Goal: Find specific page/section: Find specific page/section

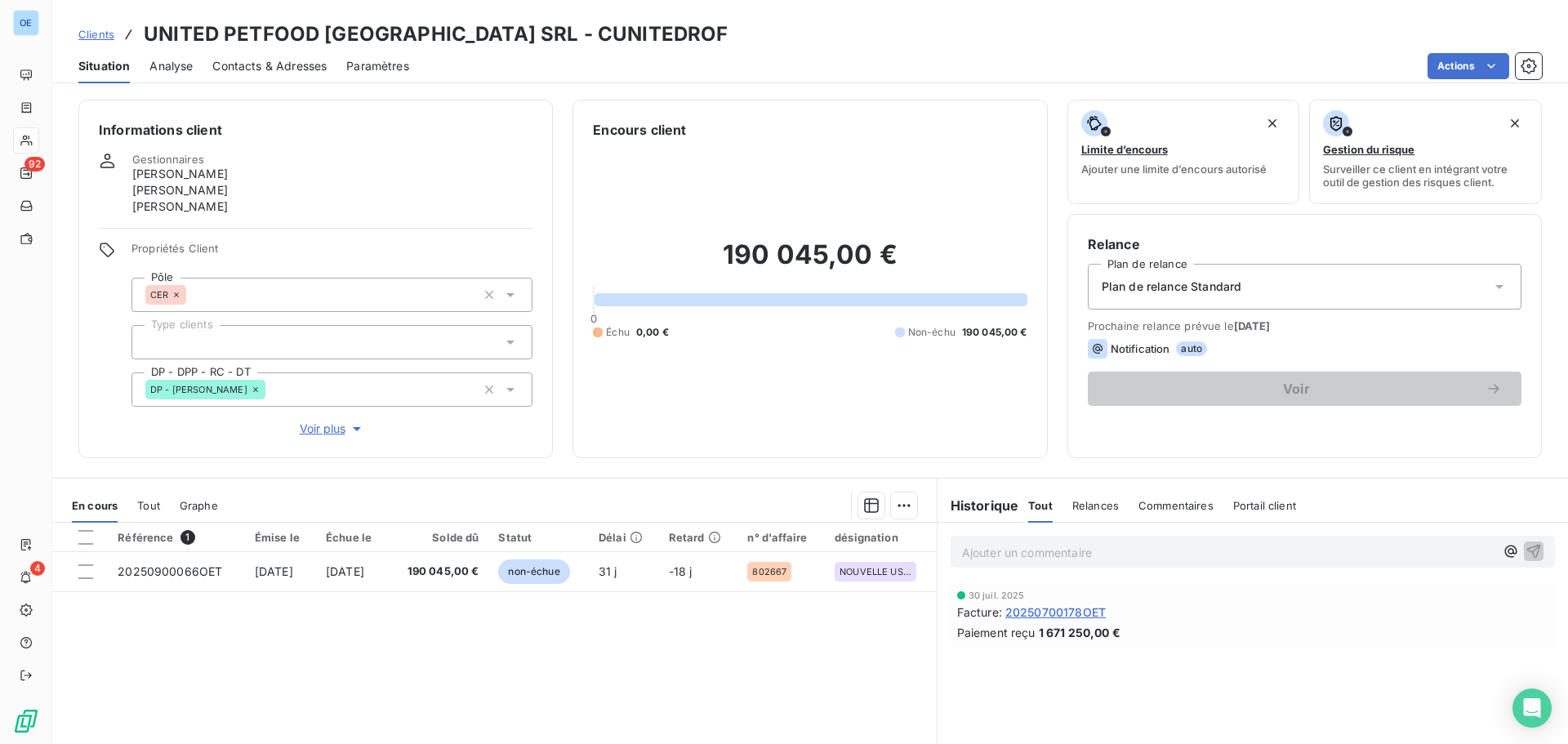
drag, startPoint x: 821, startPoint y: 78, endPoint x: 807, endPoint y: 71, distance: 15.7
click at [820, 77] on div "Actions" at bounding box center [985, 66] width 1113 height 26
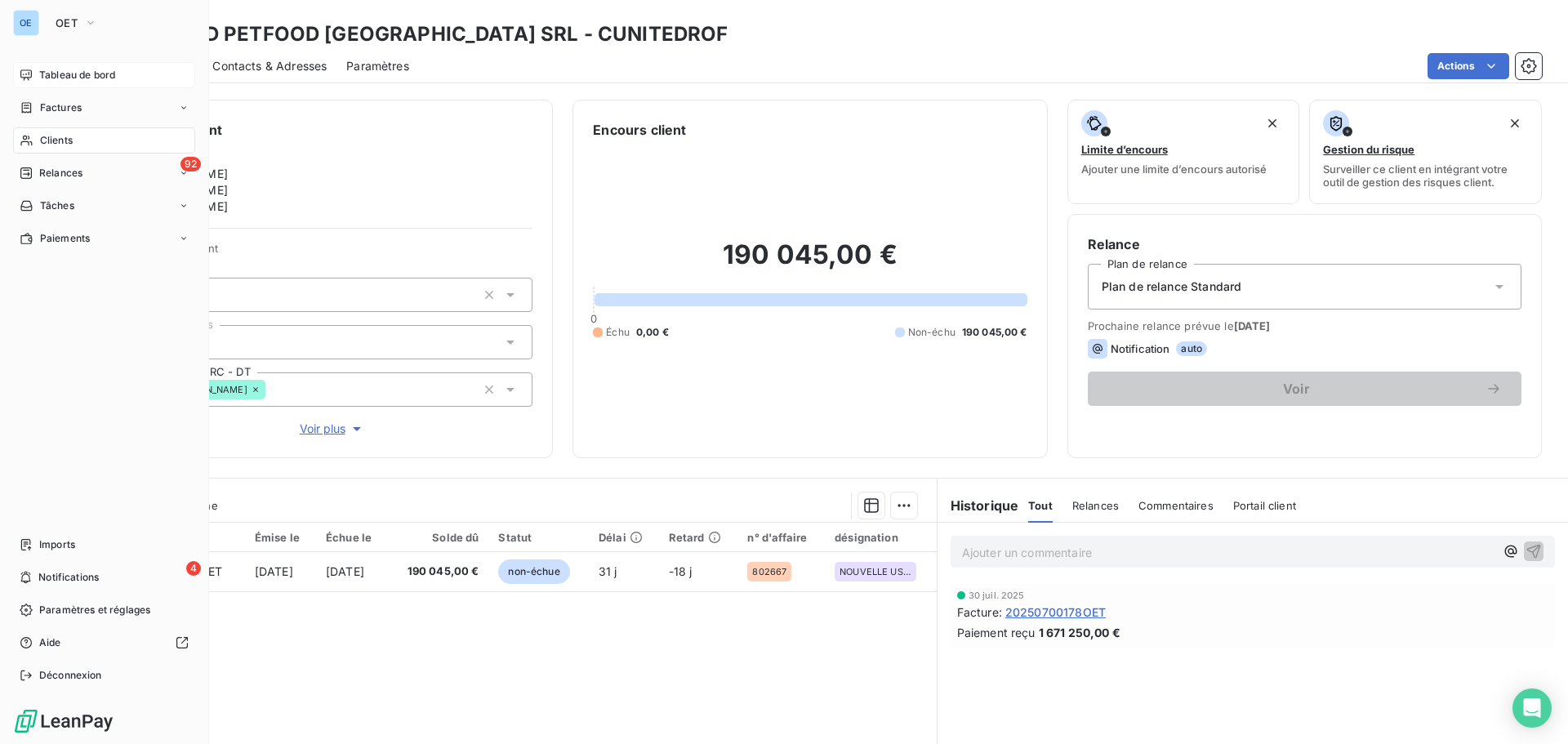
click at [85, 80] on span "Tableau de bord" at bounding box center [77, 75] width 76 height 15
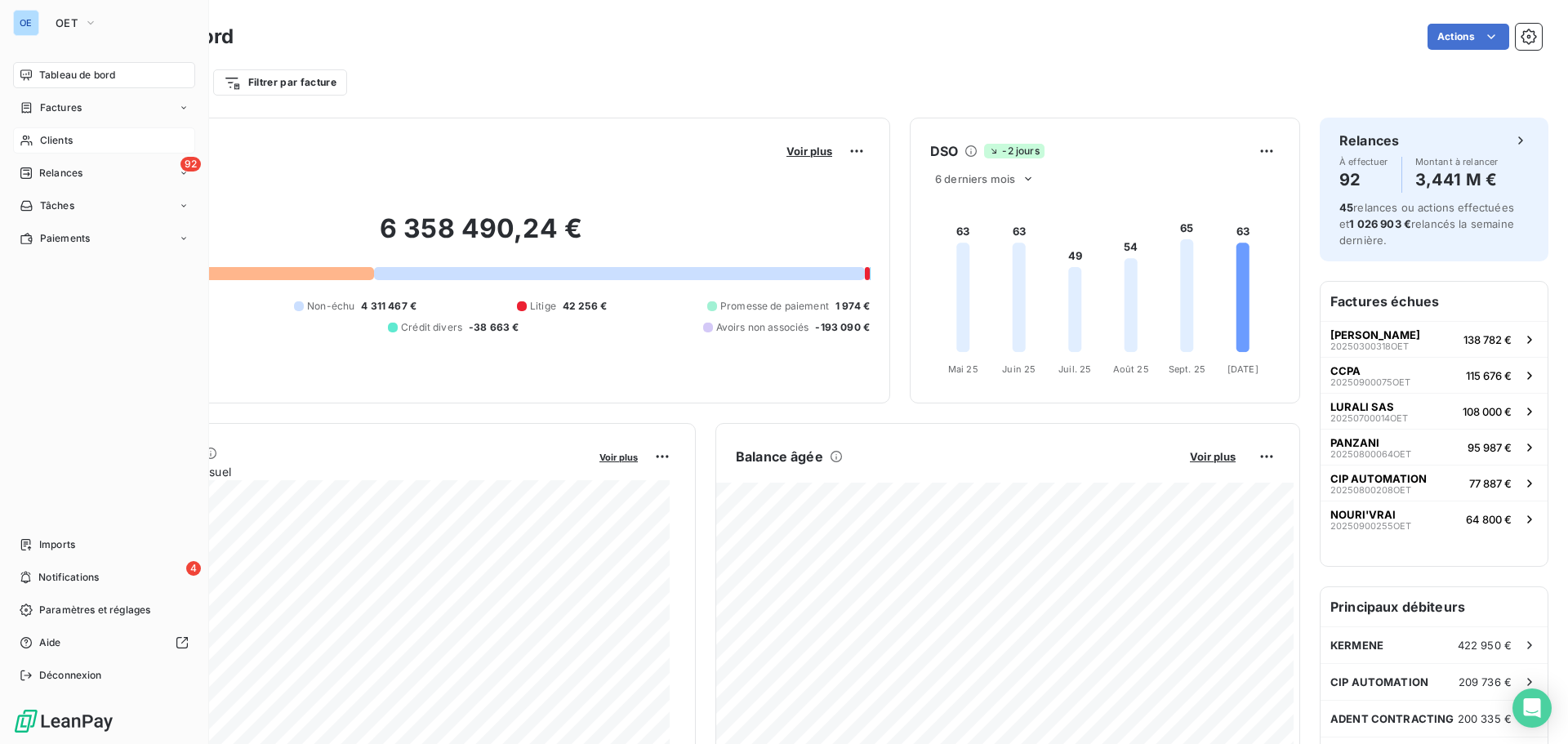
click at [66, 135] on span "Clients" at bounding box center [56, 140] width 32 height 15
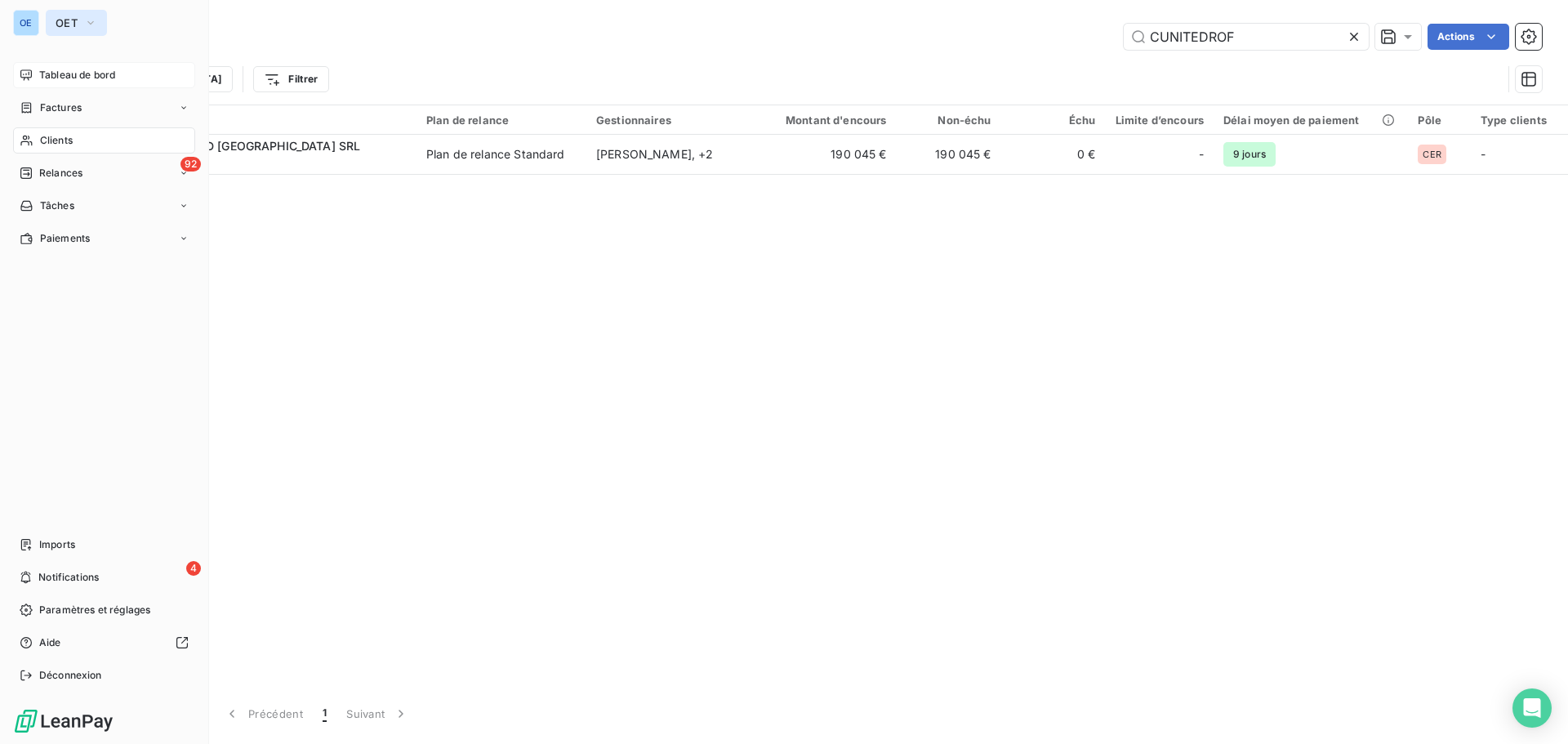
click at [88, 22] on icon "button" at bounding box center [90, 23] width 6 height 3
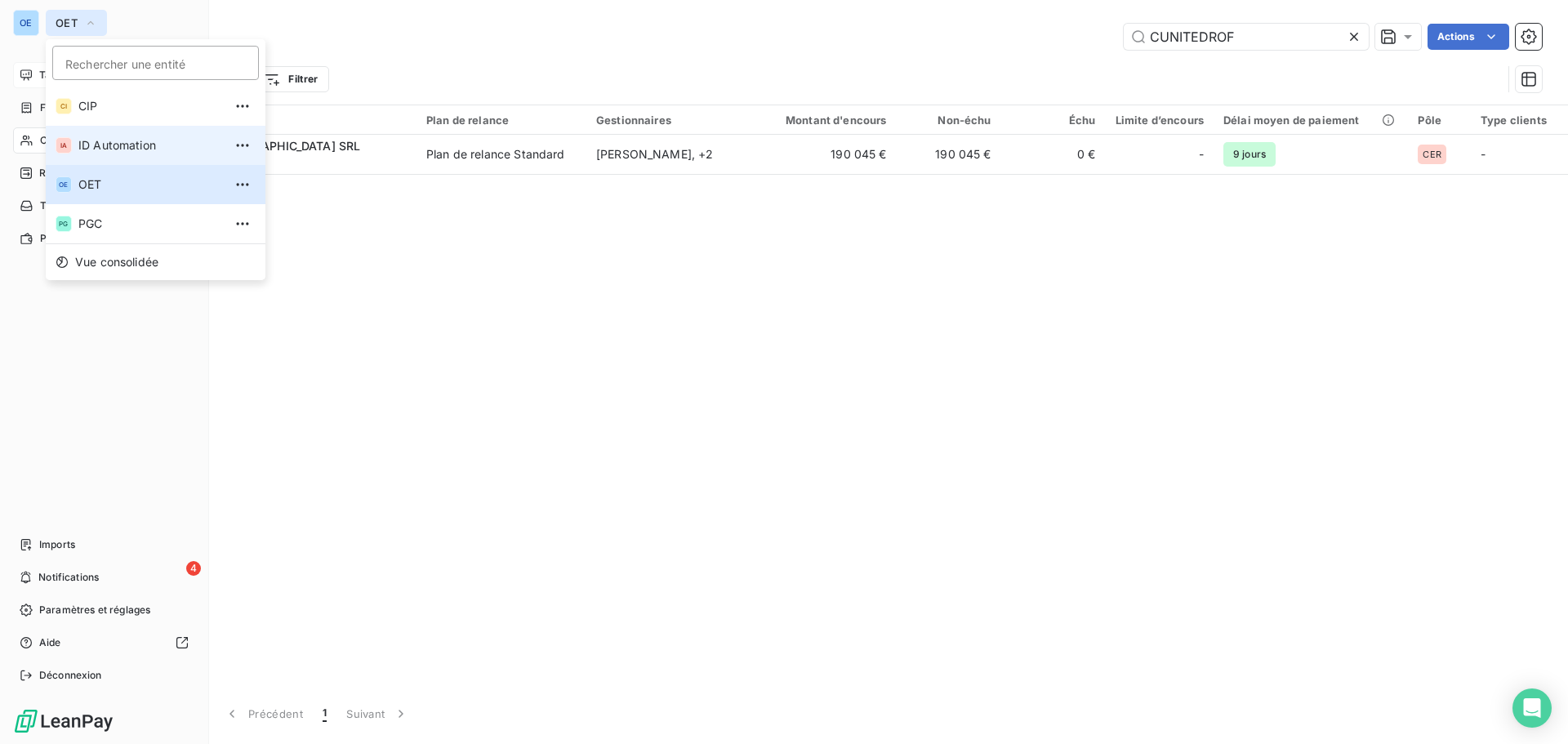
click at [123, 143] on span "ID Automation" at bounding box center [151, 145] width 145 height 17
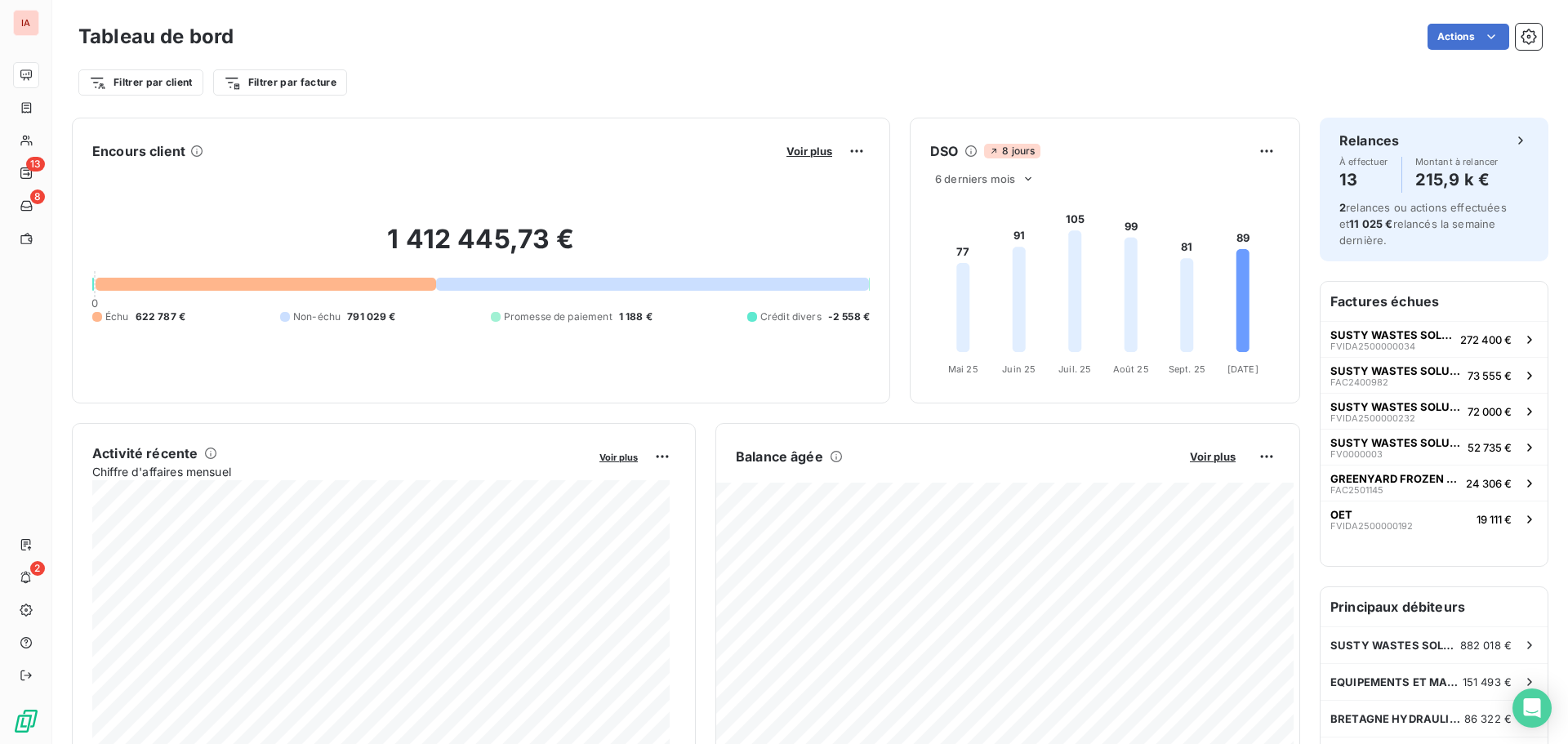
click at [1016, 51] on div "Tableau de bord Actions" at bounding box center [810, 36] width 1463 height 34
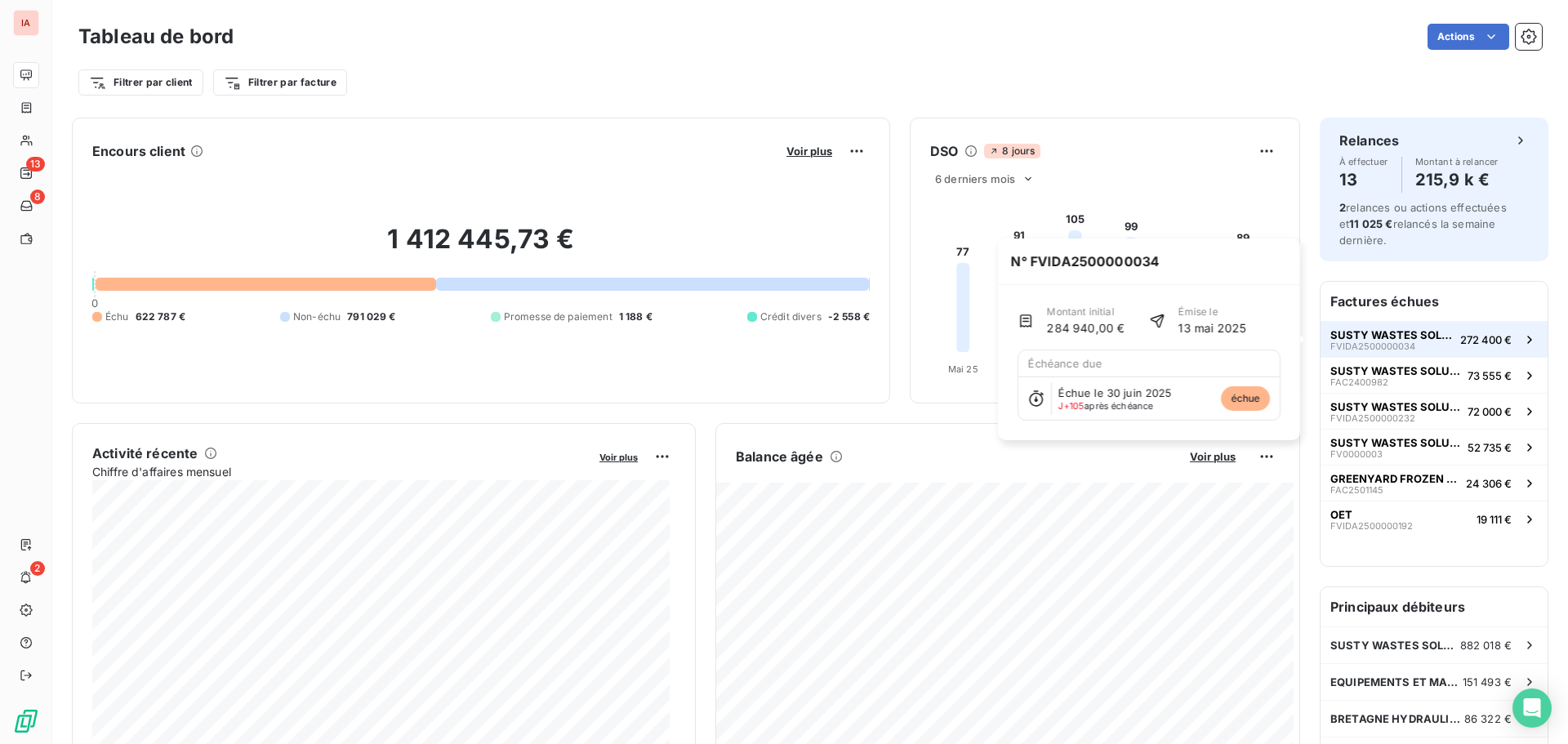
click at [1470, 341] on span "272 400 €" at bounding box center [1486, 339] width 51 height 13
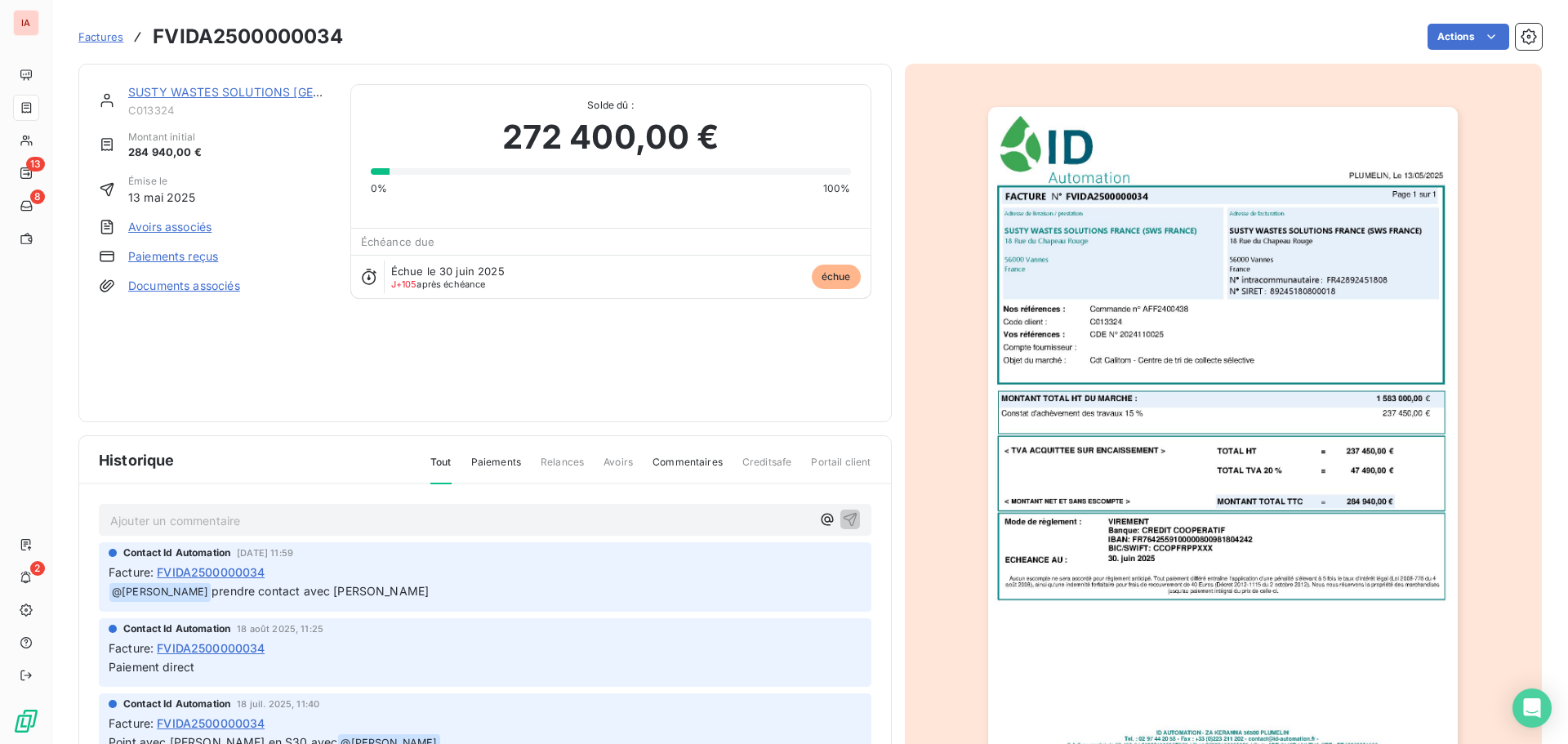
click at [1461, 391] on div at bounding box center [1224, 439] width 638 height 751
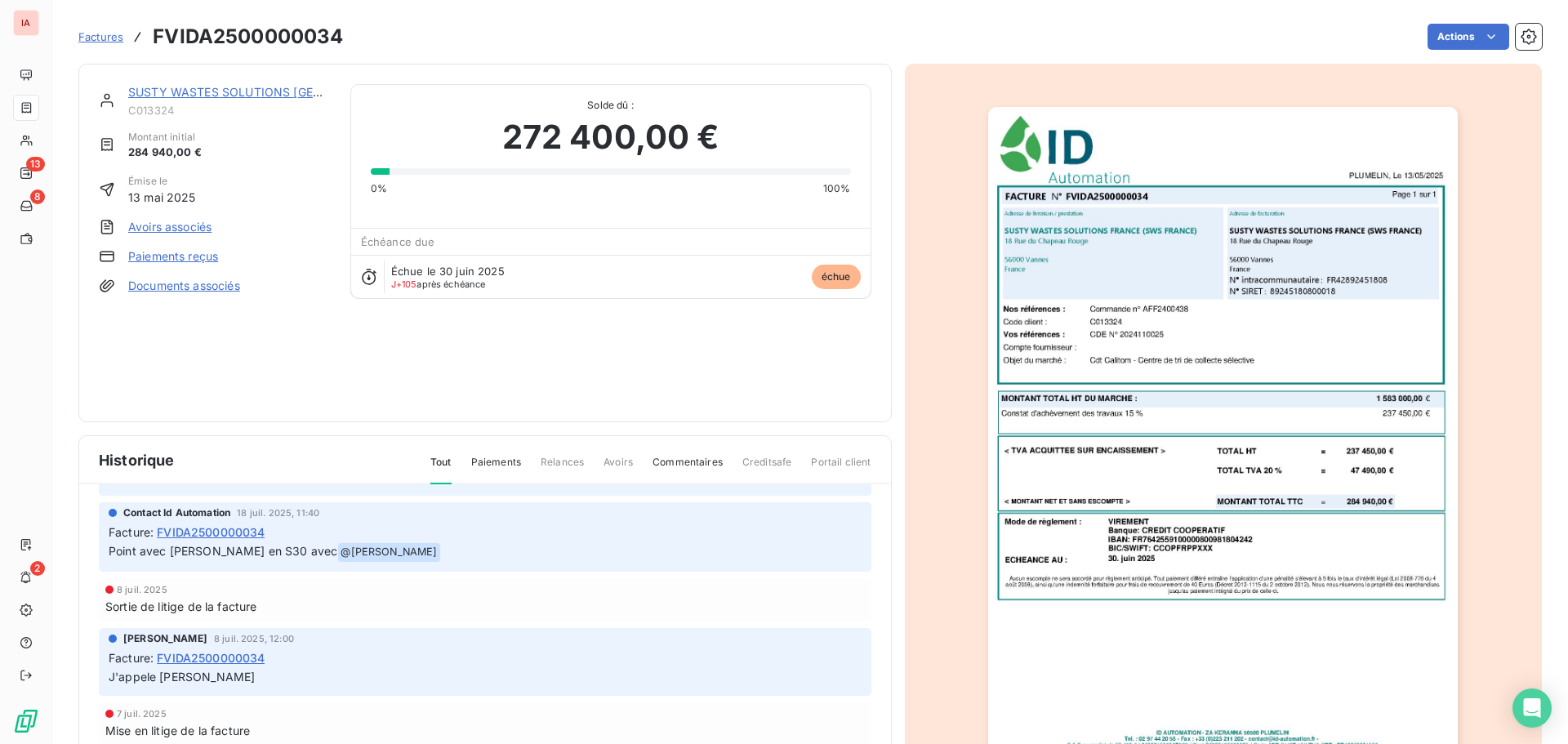
scroll to position [245, 0]
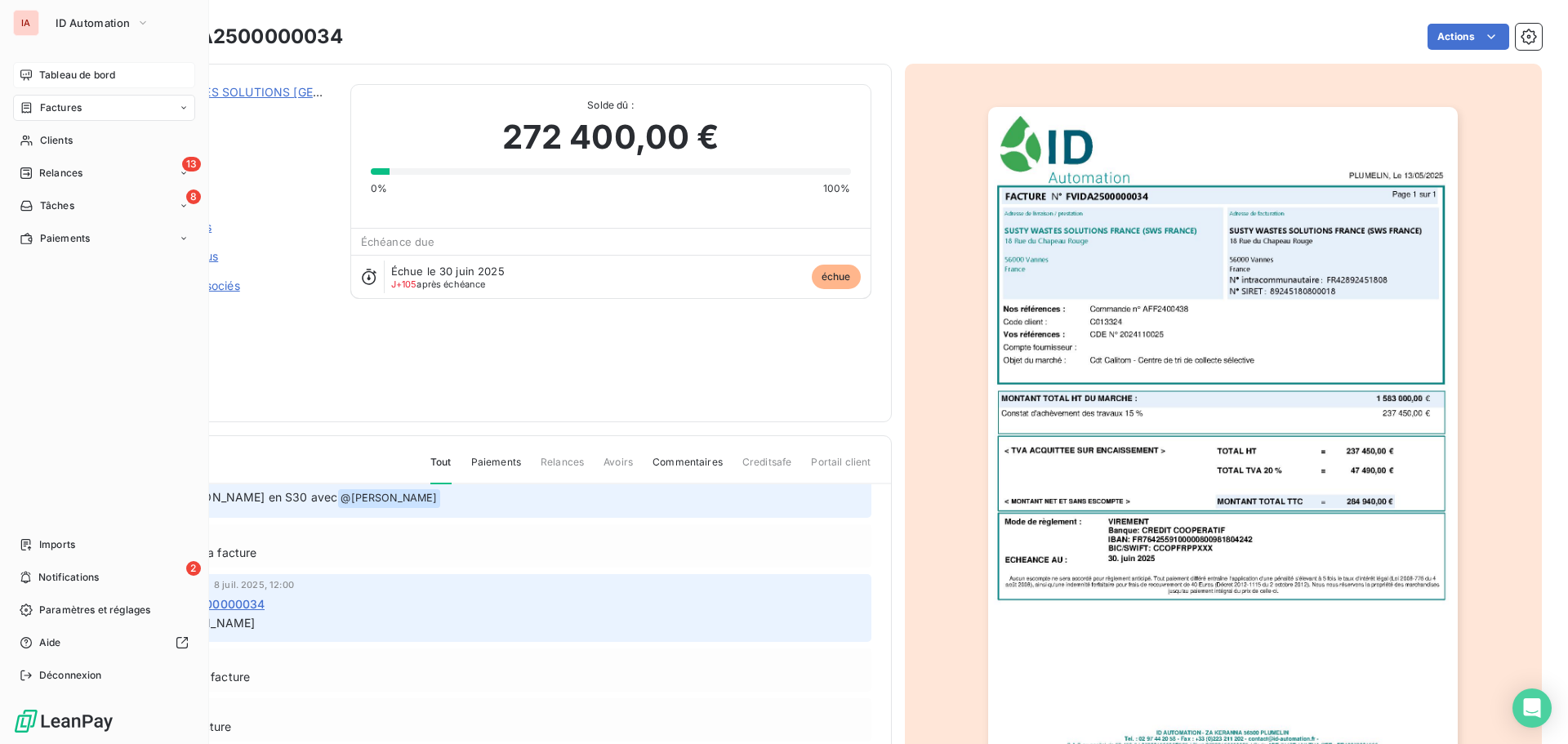
click at [69, 71] on span "Tableau de bord" at bounding box center [77, 75] width 76 height 15
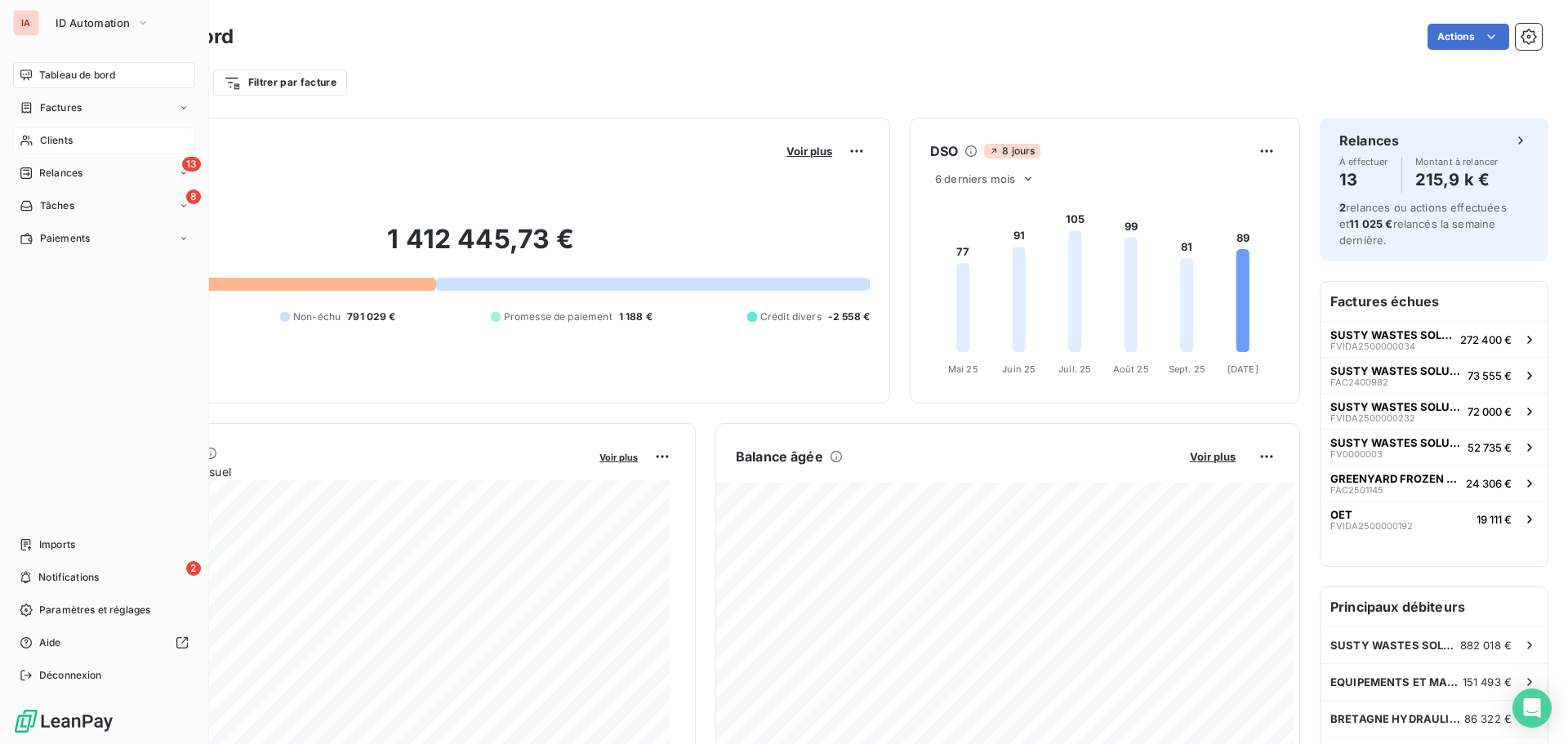
click at [65, 140] on span "Clients" at bounding box center [56, 140] width 32 height 15
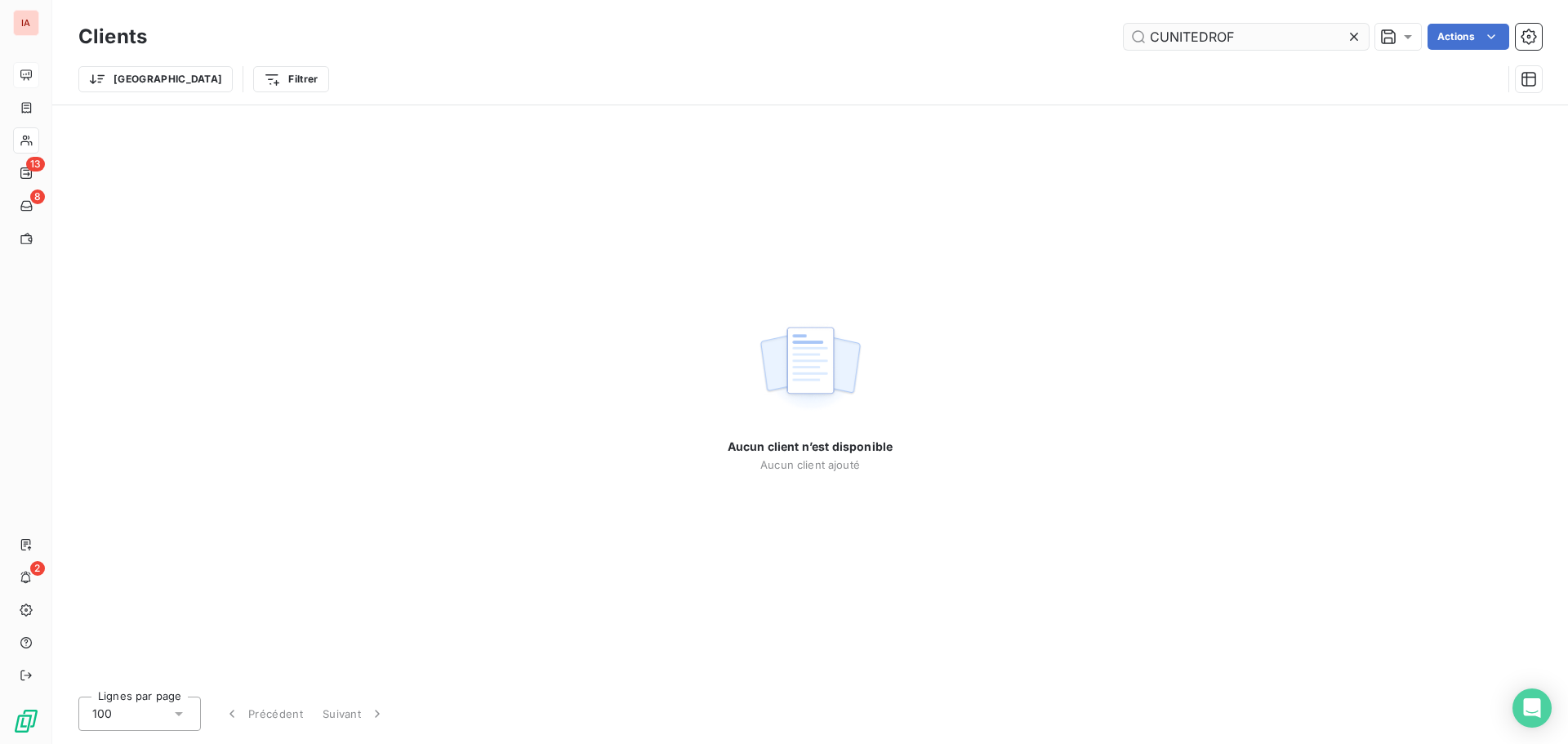
drag, startPoint x: 1242, startPoint y: 32, endPoint x: 1147, endPoint y: 45, distance: 95.9
click at [1147, 45] on input "CUNITEDROF" at bounding box center [1246, 37] width 245 height 26
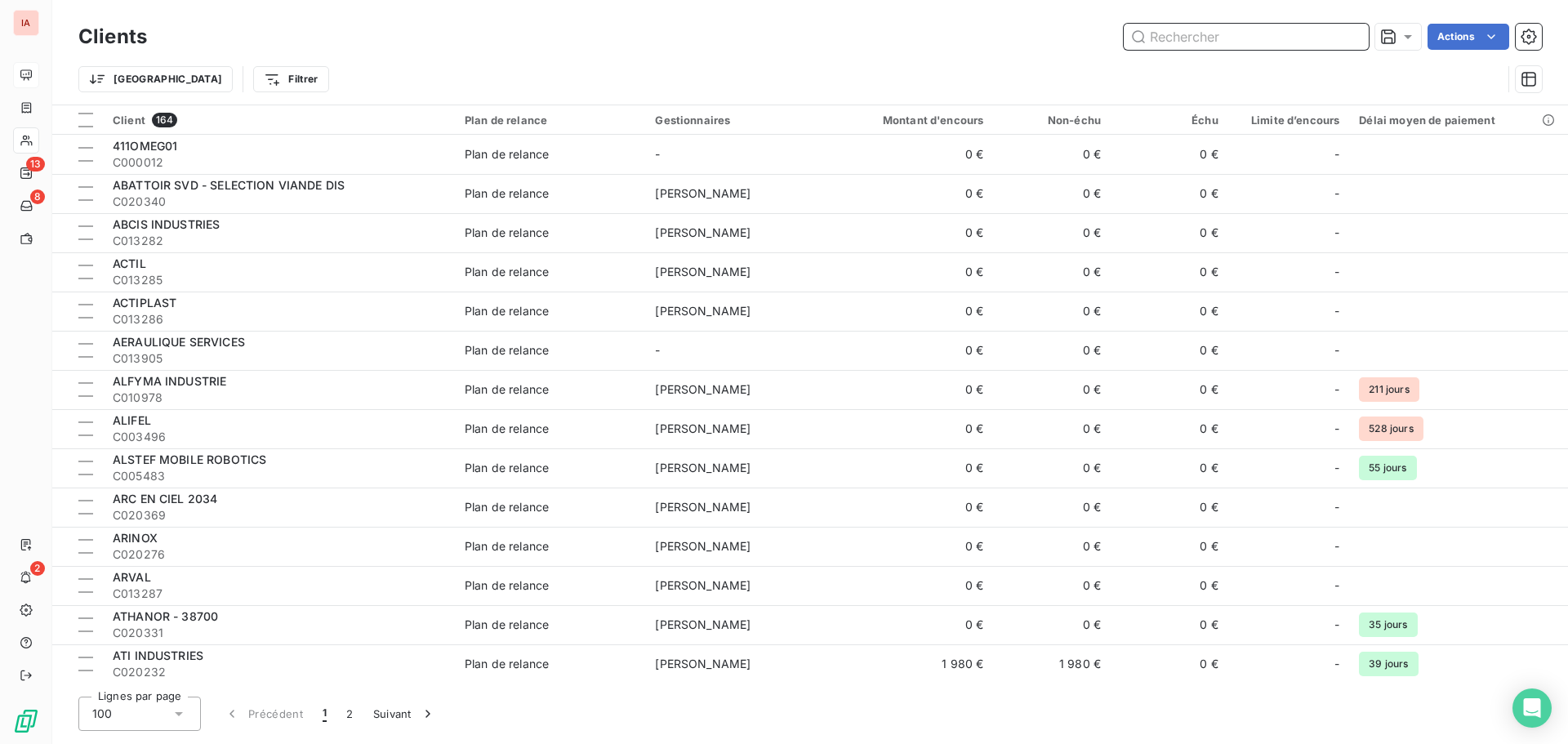
click at [1234, 32] on input "text" at bounding box center [1246, 37] width 245 height 26
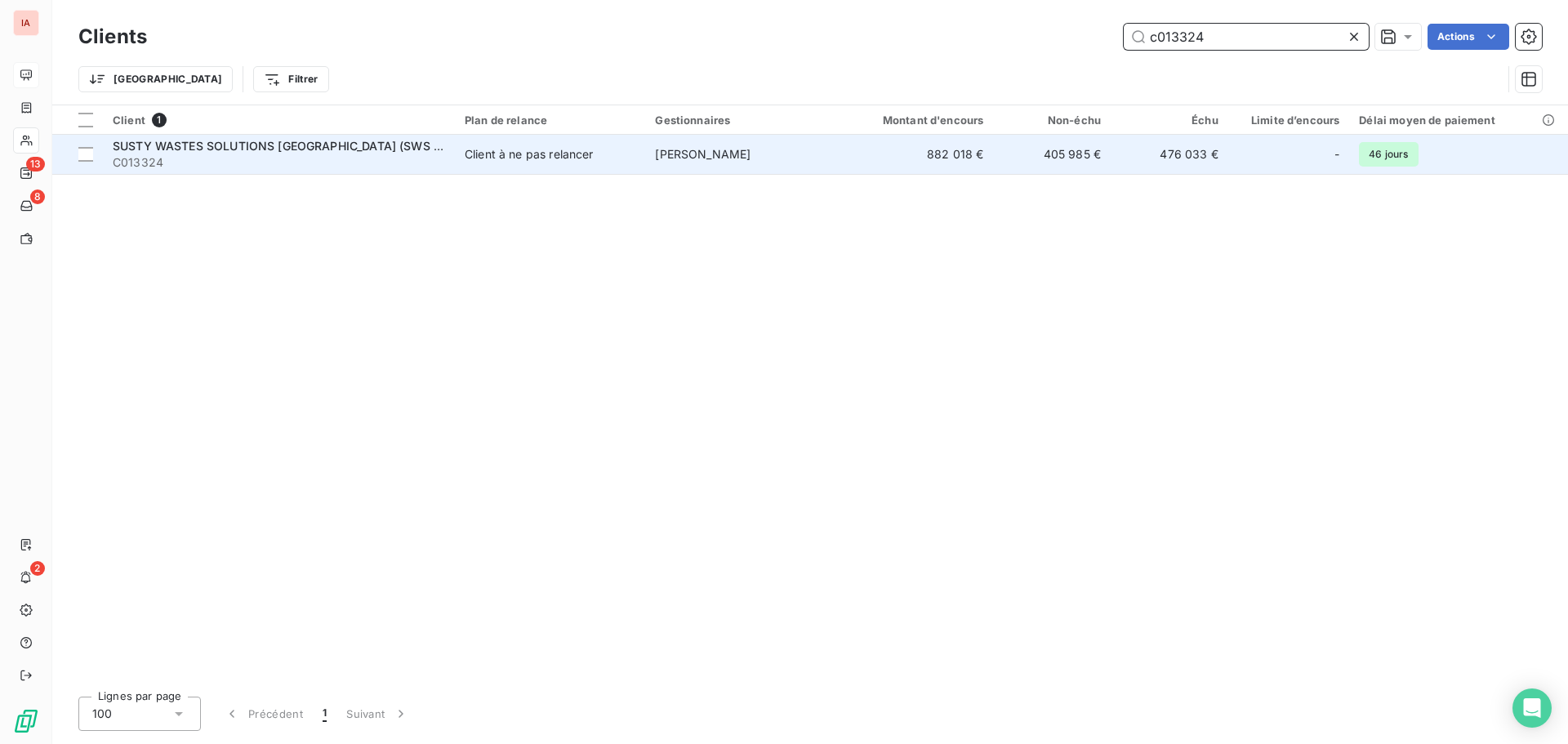
type input "c013324"
click at [778, 159] on td "[PERSON_NAME]" at bounding box center [740, 154] width 190 height 39
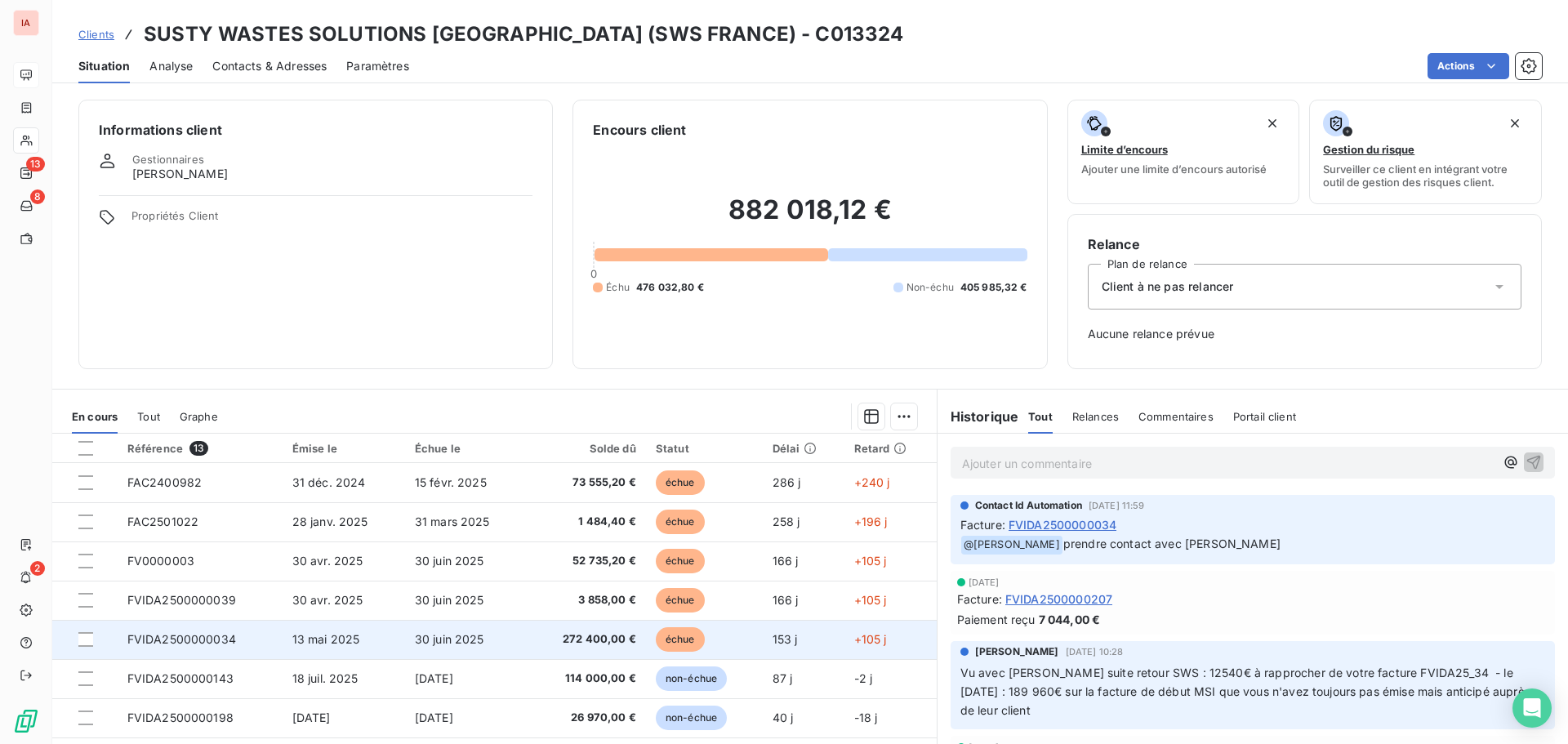
click at [604, 637] on span "272 400,00 €" at bounding box center [587, 639] width 99 height 17
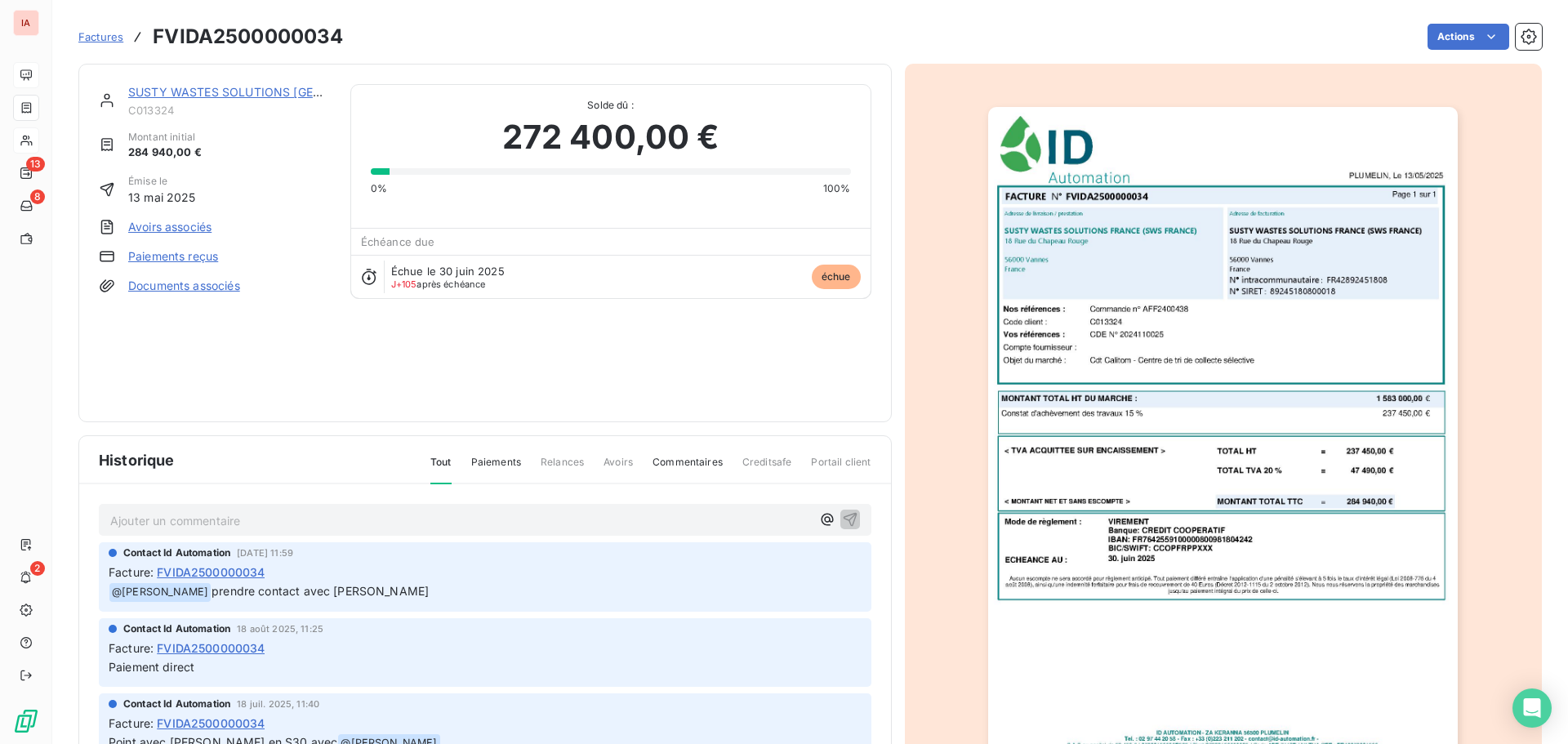
click at [1204, 599] on img "button" at bounding box center [1223, 439] width 470 height 665
click at [359, 318] on div "SUSTY WASTES SOLUTIONS [GEOGRAPHIC_DATA] (SWS FRANCE) C013324 Montant initial 2…" at bounding box center [485, 243] width 773 height 318
click at [279, 344] on div "SUSTY WASTES SOLUTIONS [GEOGRAPHIC_DATA] (SWS [GEOGRAPHIC_DATA]) C013324 Montan…" at bounding box center [214, 243] width 232 height 318
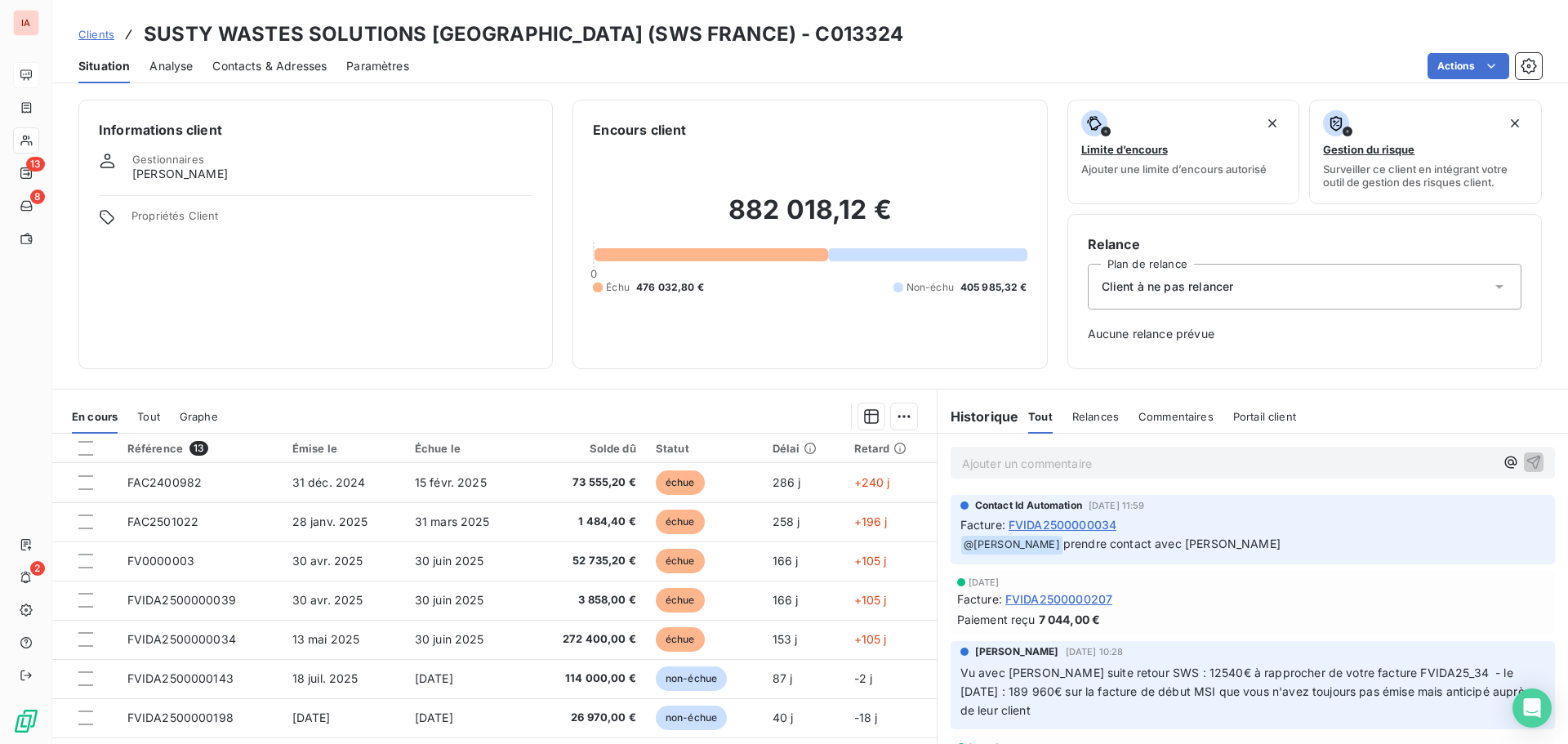
click at [415, 287] on div "Informations client Gestionnaires [PERSON_NAME] Propriétés Client" at bounding box center [316, 233] width 474 height 269
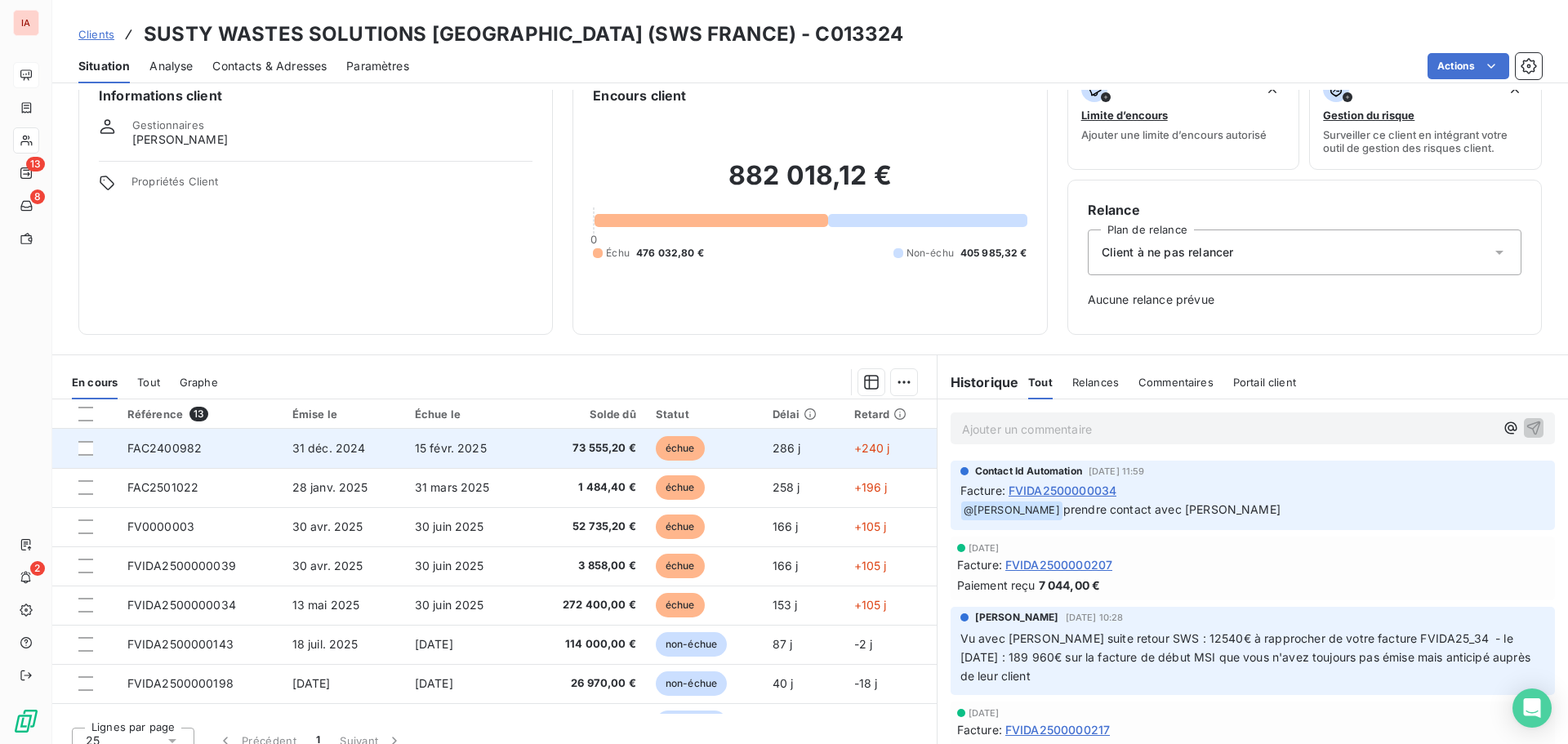
scroll to position [53, 0]
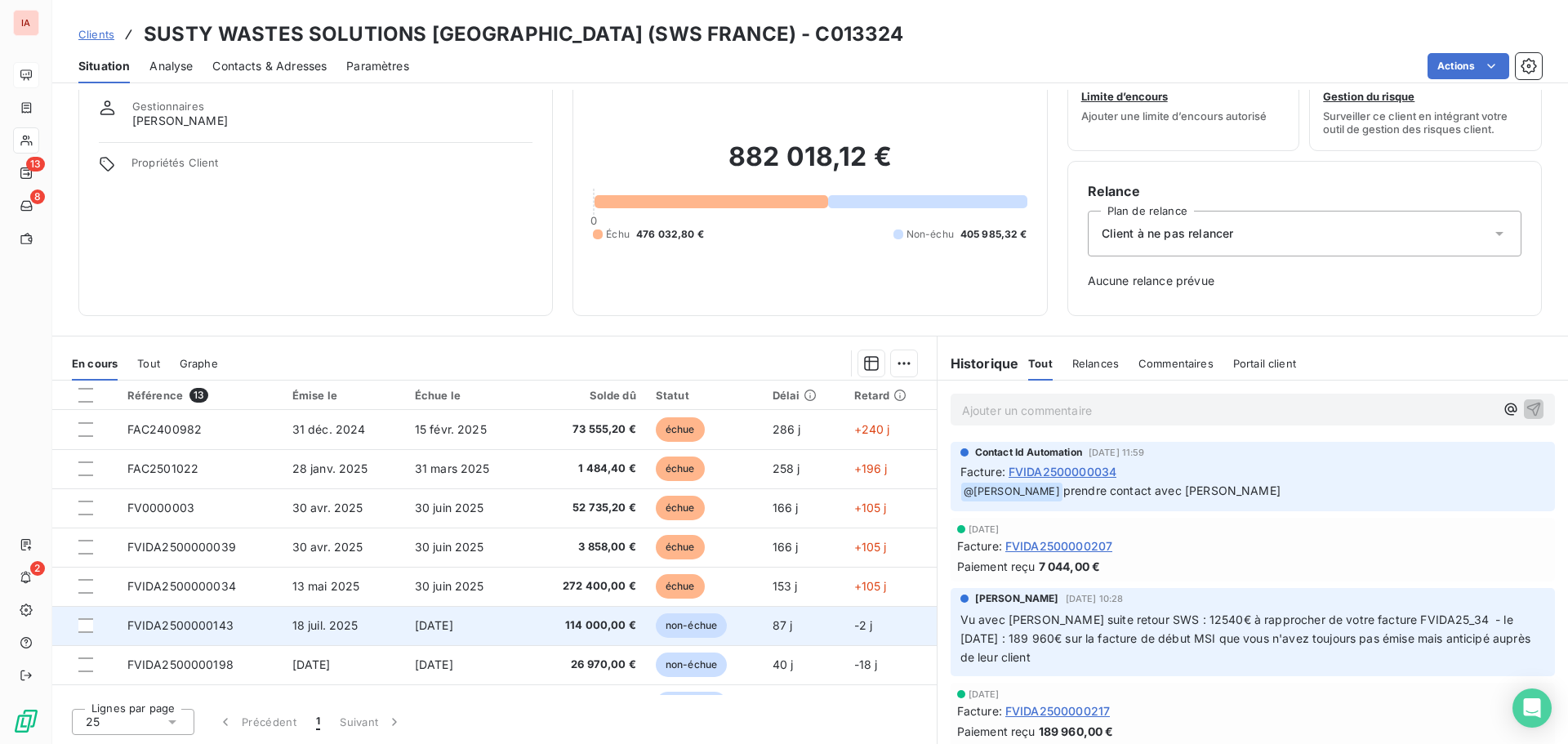
click at [607, 622] on span "114 000,00 €" at bounding box center [587, 625] width 99 height 17
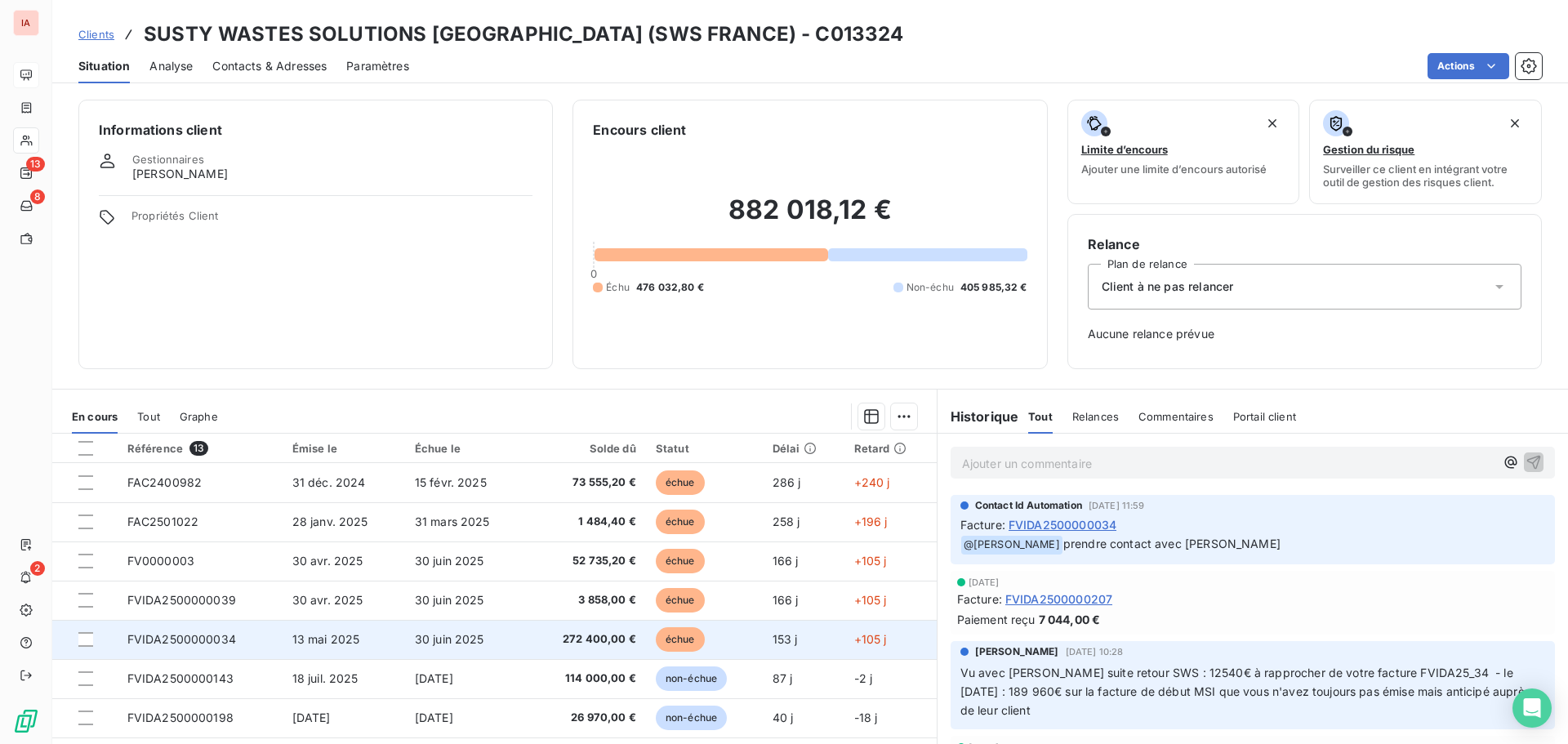
click at [604, 637] on span "272 400,00 €" at bounding box center [587, 639] width 99 height 17
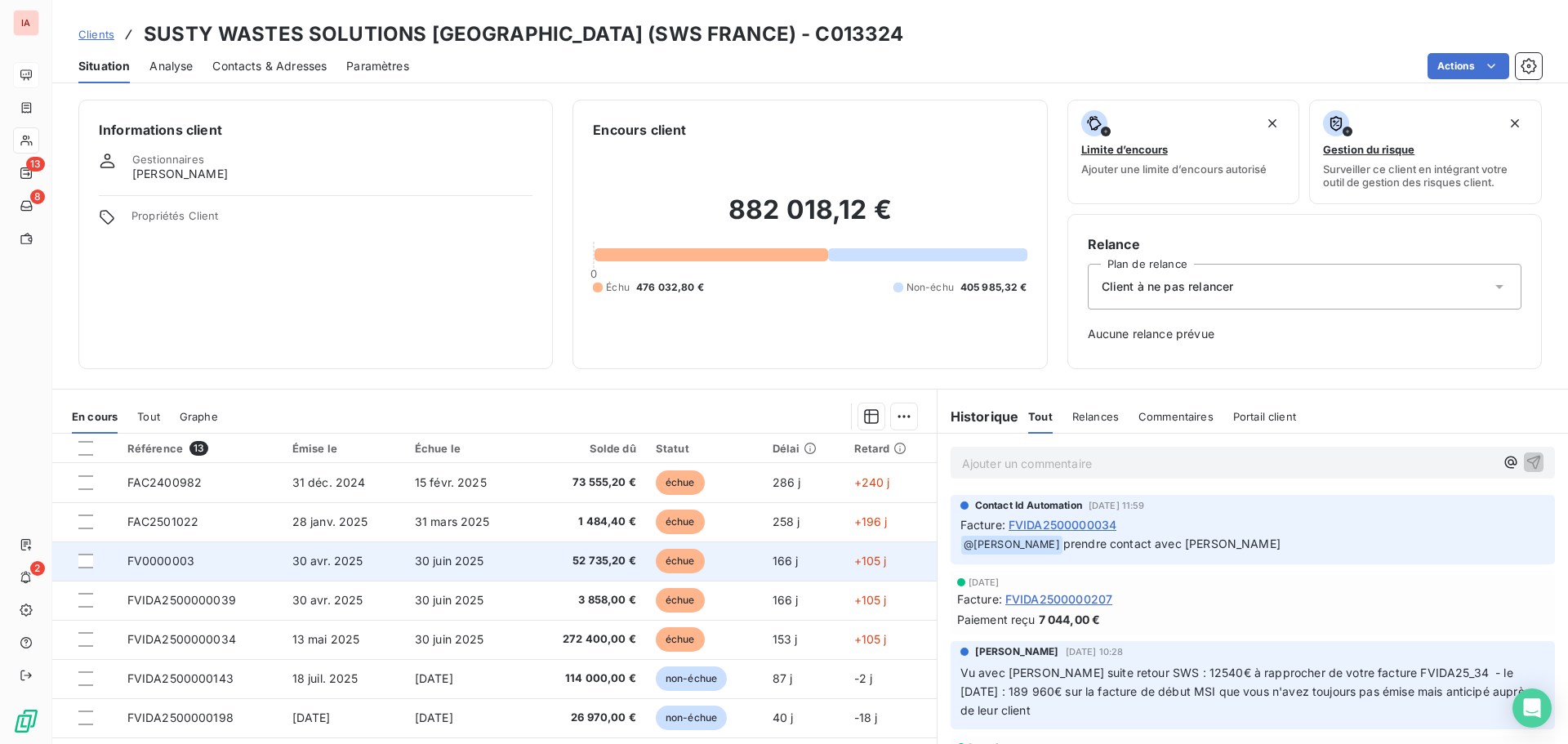
click at [615, 560] on span "52 735,20 €" at bounding box center [587, 560] width 99 height 17
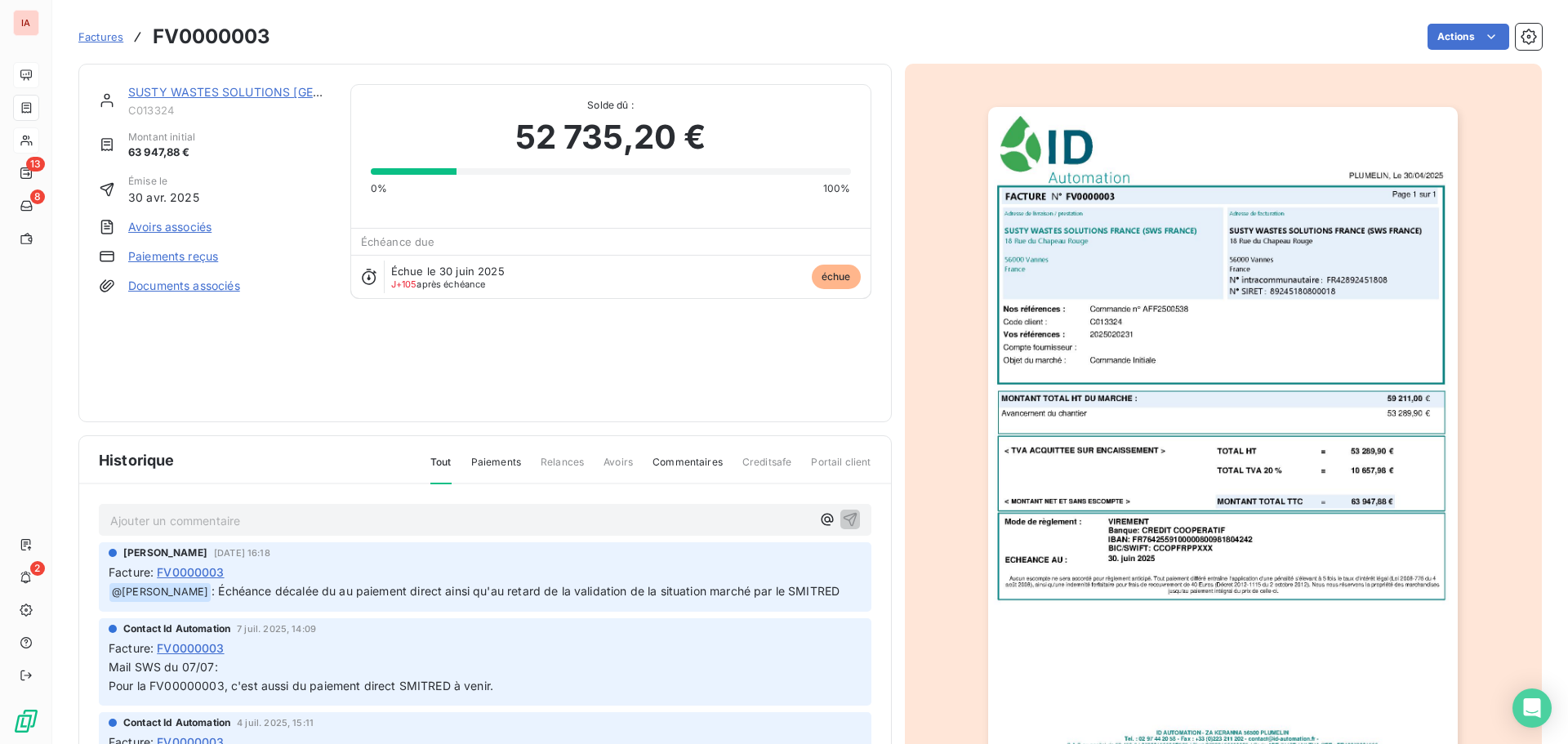
click at [487, 357] on div "SUSTY WASTES SOLUTIONS [GEOGRAPHIC_DATA] (SWS [GEOGRAPHIC_DATA]) C013324 Montan…" at bounding box center [485, 243] width 773 height 318
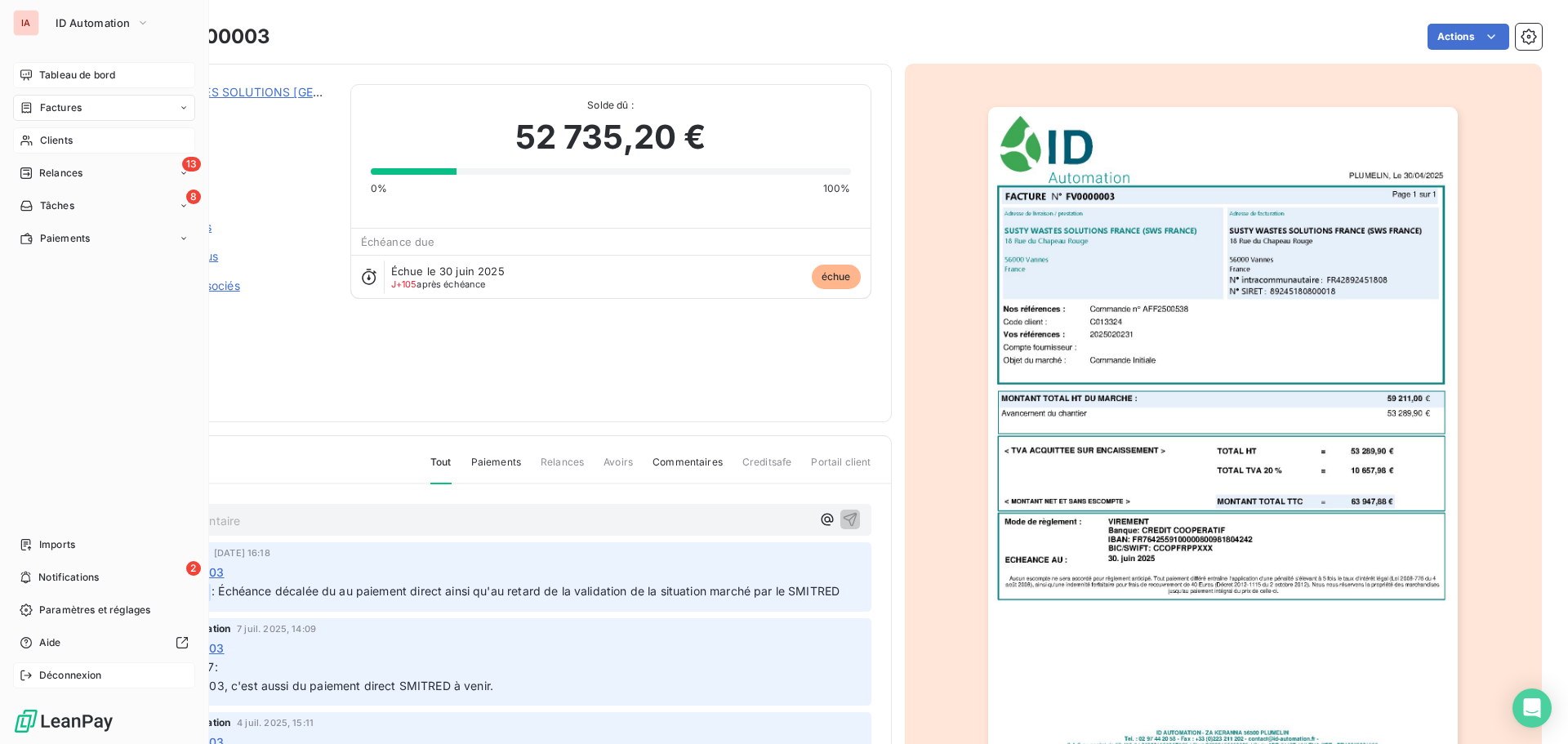
click at [82, 673] on span "Déconnexion" at bounding box center [71, 675] width 63 height 15
